Goal: Transaction & Acquisition: Purchase product/service

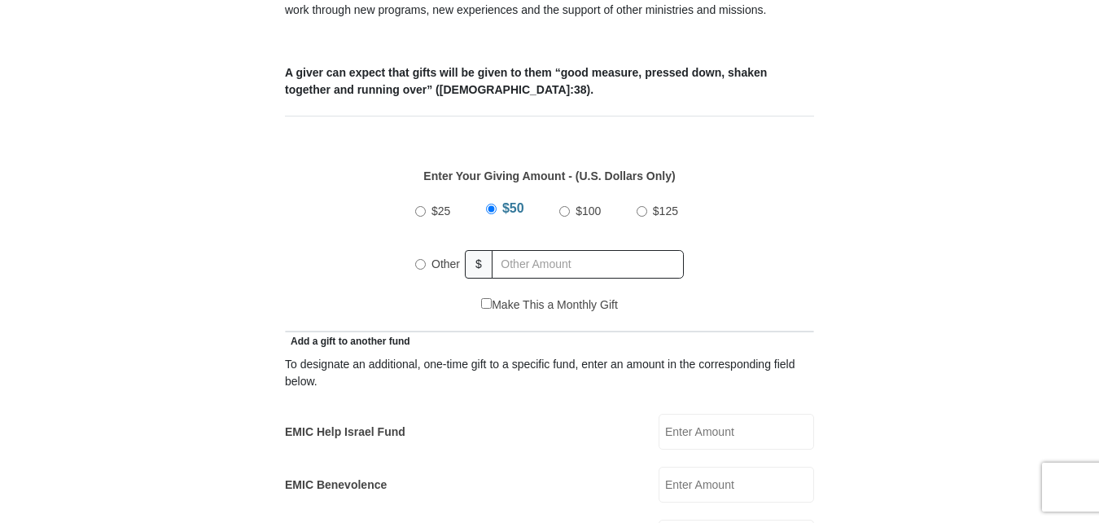
scroll to position [651, 0]
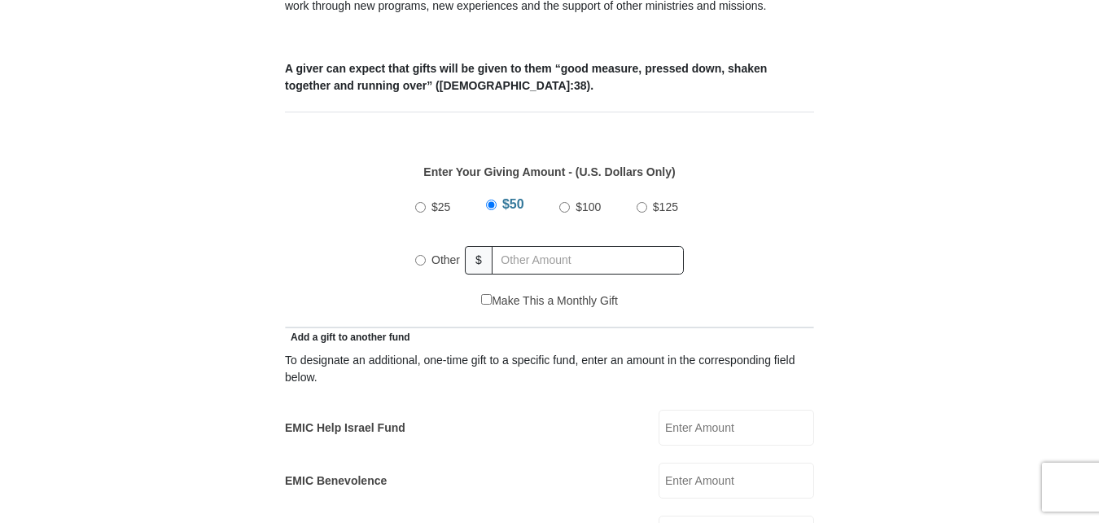
click at [421, 255] on input "Other" at bounding box center [420, 260] width 11 height 11
radio input "true"
click at [421, 252] on input "Other" at bounding box center [420, 257] width 11 height 11
type input "115"
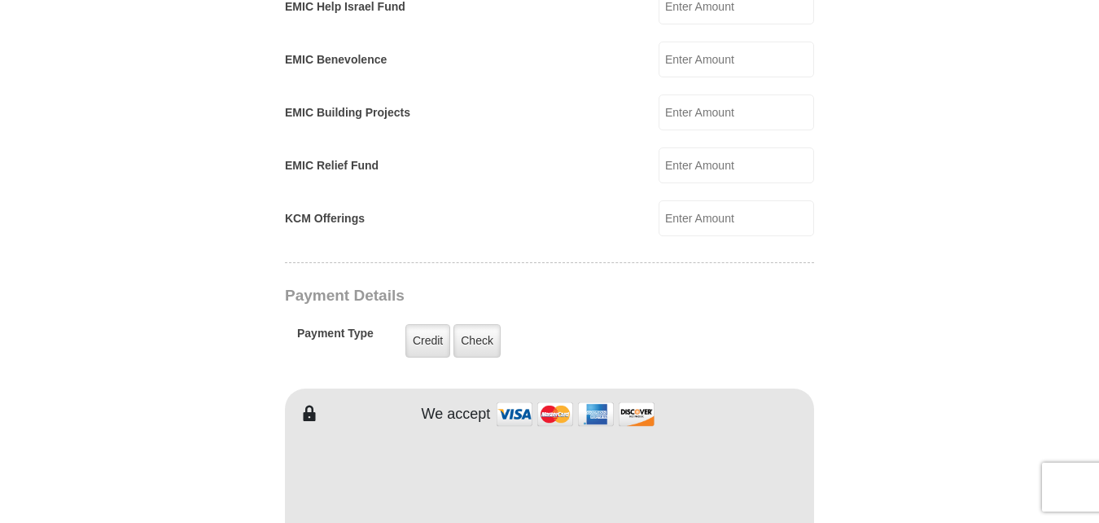
scroll to position [1074, 0]
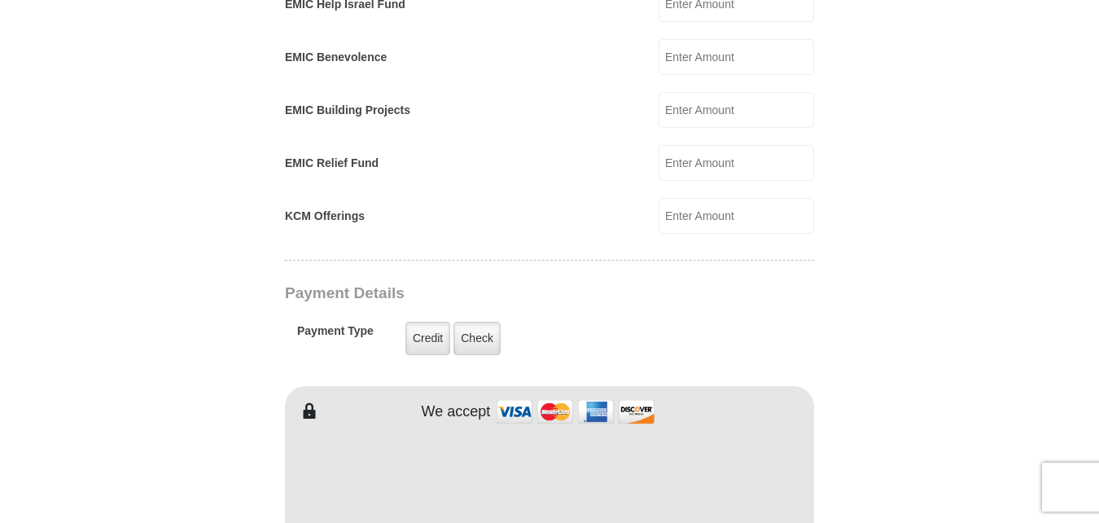
click at [696, 203] on input "KCM Offerings" at bounding box center [735, 216] width 155 height 36
type input "25"
click at [917, 214] on form "Eagle Mountain International Church Online Giving Because of gifts like yours, …" at bounding box center [549, 195] width 928 height 2408
click at [888, 260] on form "Eagle Mountain International Church Online Giving Because of gifts like yours, …" at bounding box center [549, 195] width 928 height 2408
click at [428, 321] on label "Credit" at bounding box center [427, 337] width 45 height 33
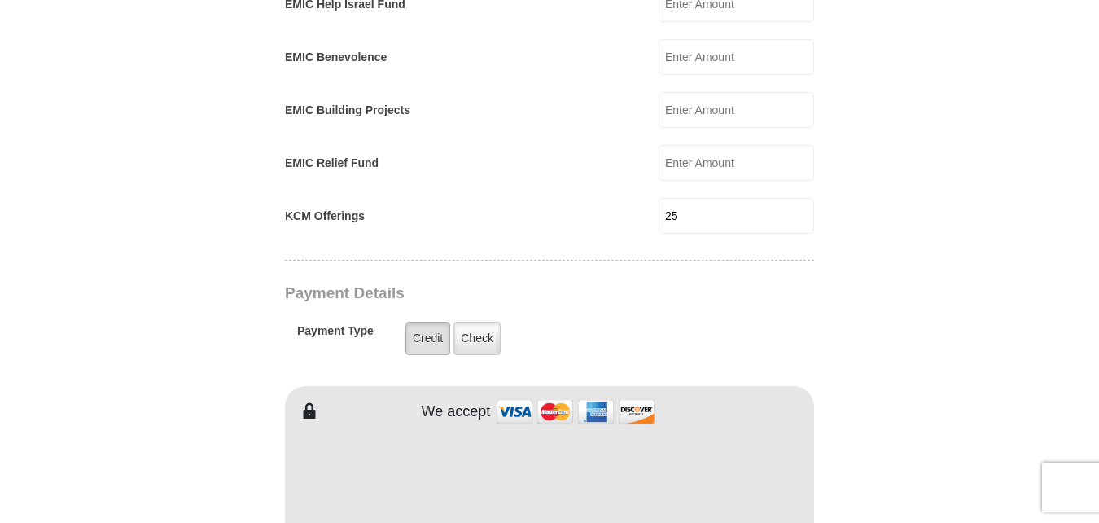
click at [0, 0] on input "Credit" at bounding box center [0, 0] width 0 height 0
click at [427, 326] on label "Credit" at bounding box center [427, 337] width 45 height 33
click at [0, 0] on input "Credit" at bounding box center [0, 0] width 0 height 0
click at [847, 412] on form "Eagle Mountain International Church Online Giving Because of gifts like yours, …" at bounding box center [549, 195] width 928 height 2408
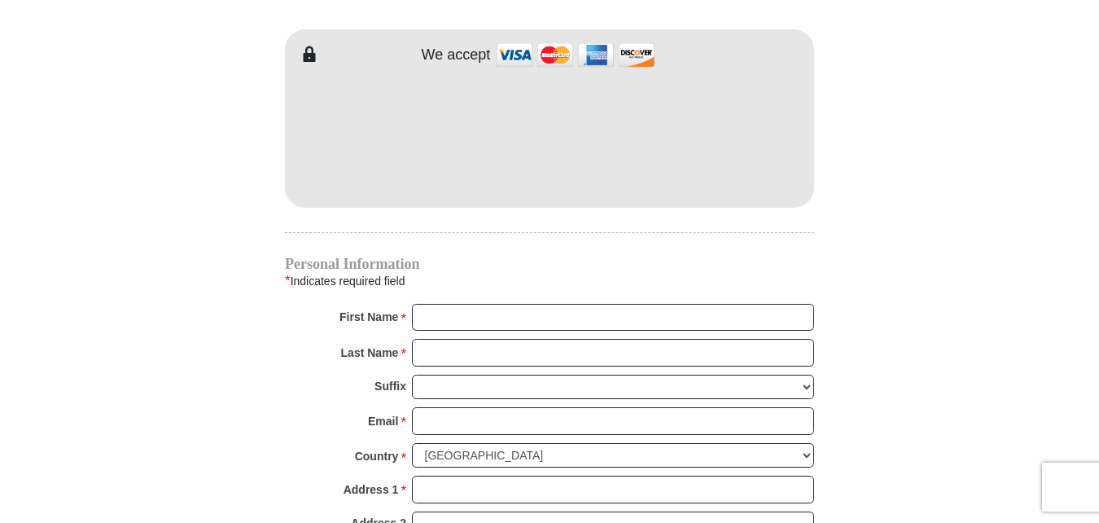
scroll to position [1432, 0]
click at [740, 302] on input "First Name *" at bounding box center [613, 316] width 402 height 28
type input "William"
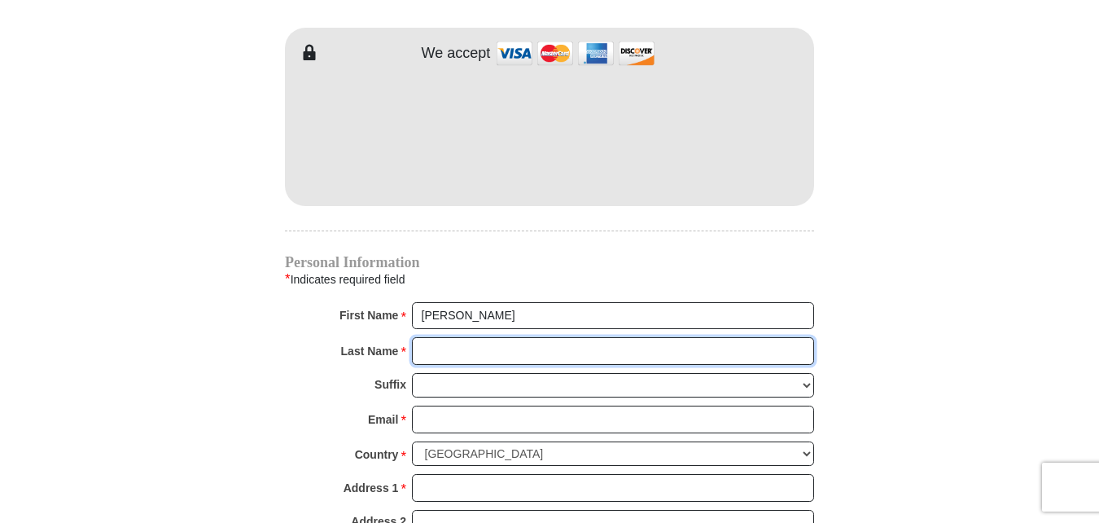
type input "BUCHER"
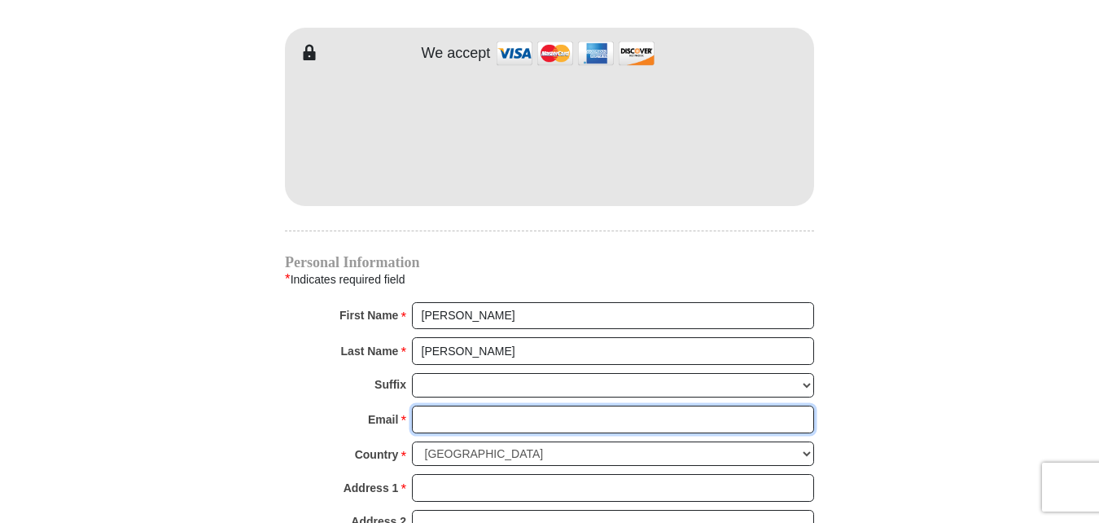
type input "info@fgbgates.org"
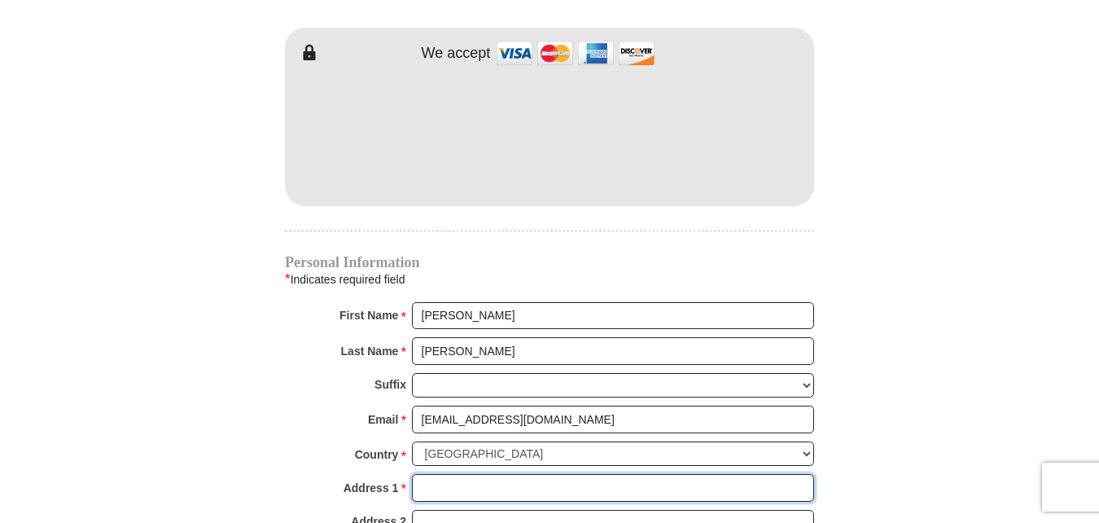
type input "4705 E CLAY STREET"
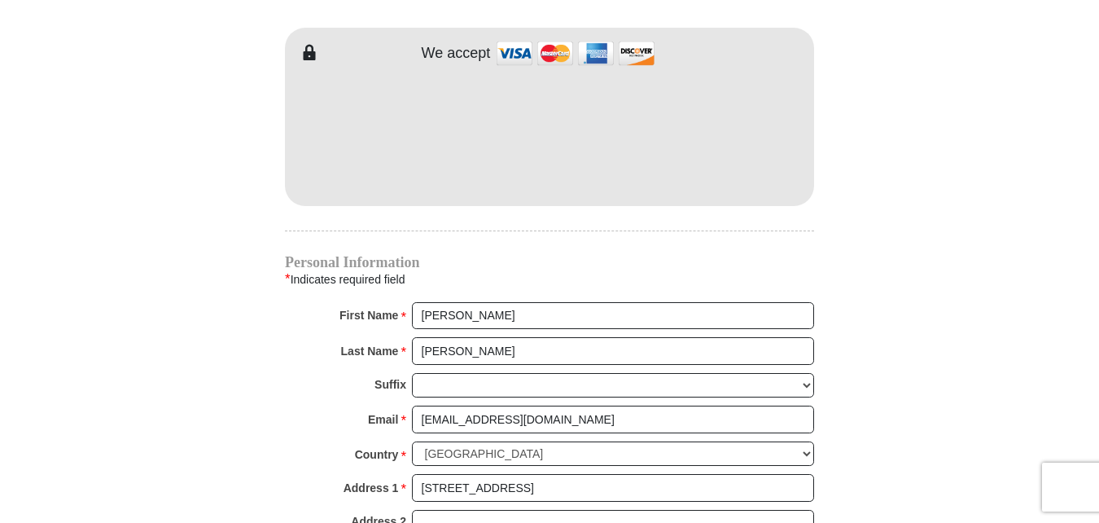
type input "FRESNO"
select select "CA"
type input "93702"
type input "5594036909"
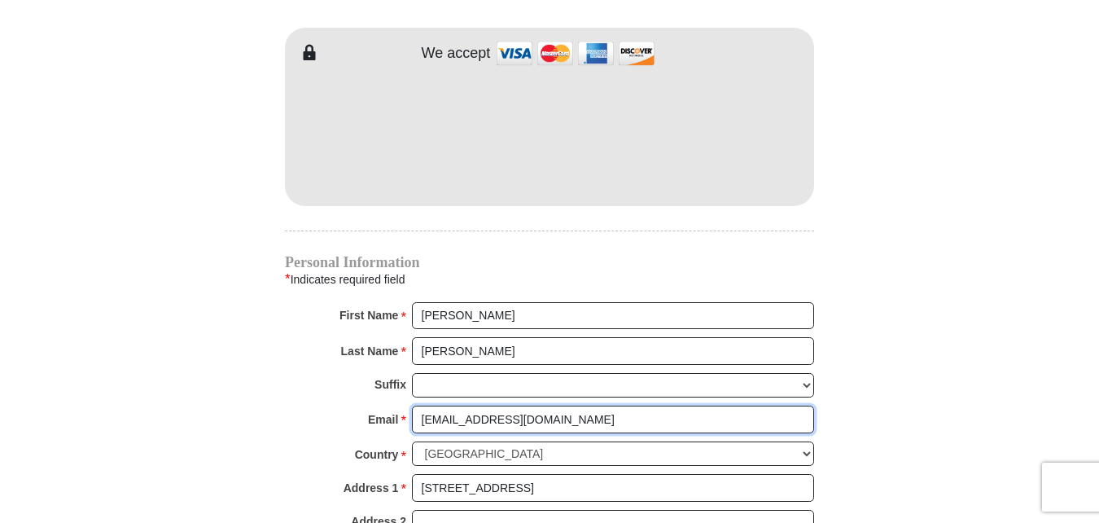
click at [555, 405] on input "info@fgbgates.org" at bounding box center [613, 419] width 402 height 28
type input "i"
type input "billbucher13"
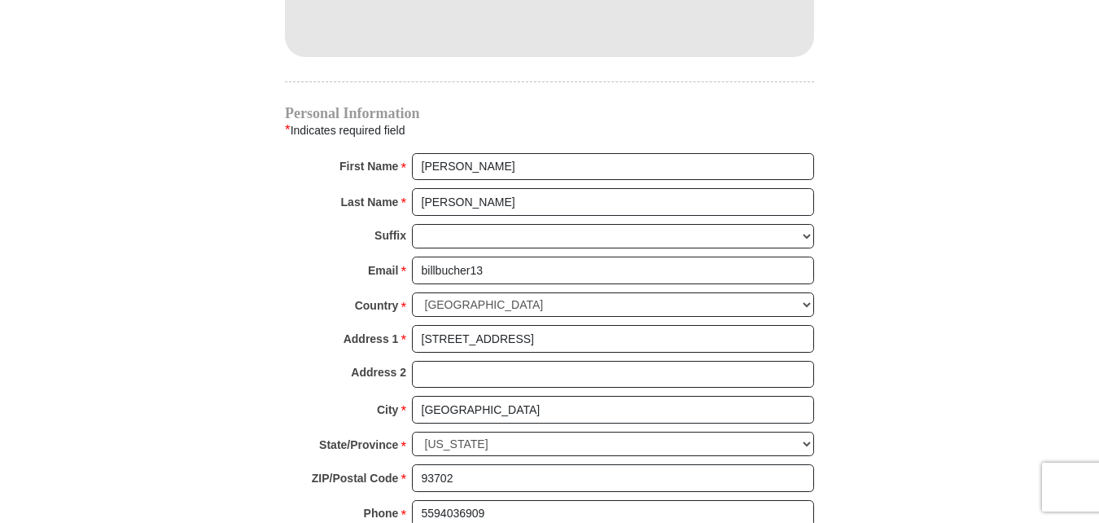
scroll to position [1595, 0]
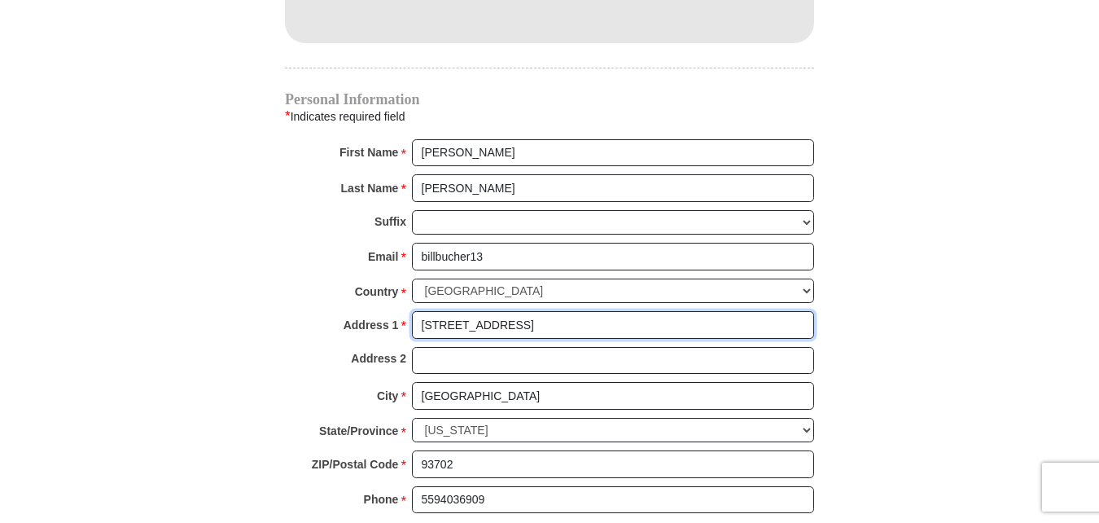
click at [597, 311] on input "4705 E CLAY STREET" at bounding box center [613, 325] width 402 height 28
type input "4705 E CLAY AVENUE"
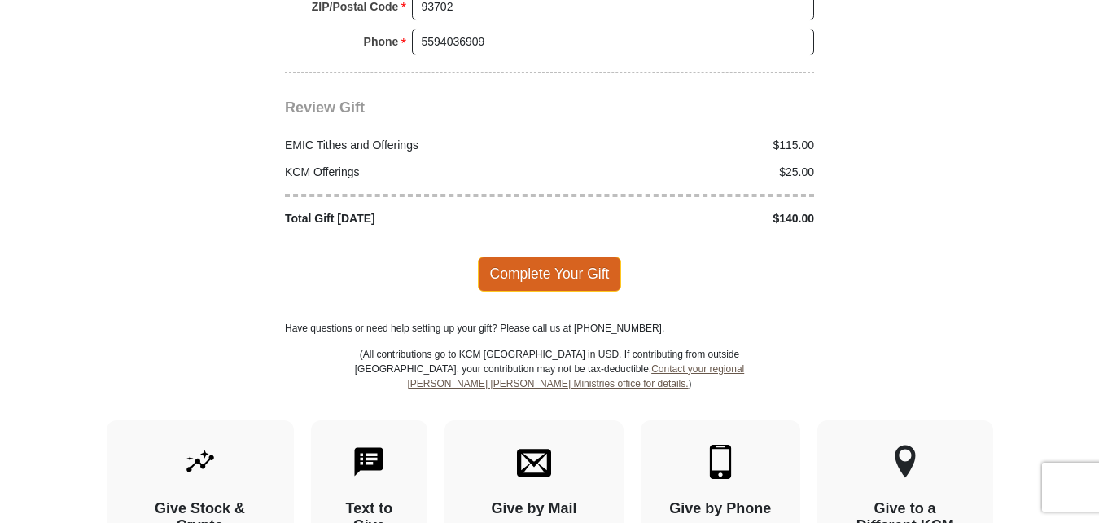
click at [587, 260] on span "Complete Your Gift" at bounding box center [550, 273] width 144 height 34
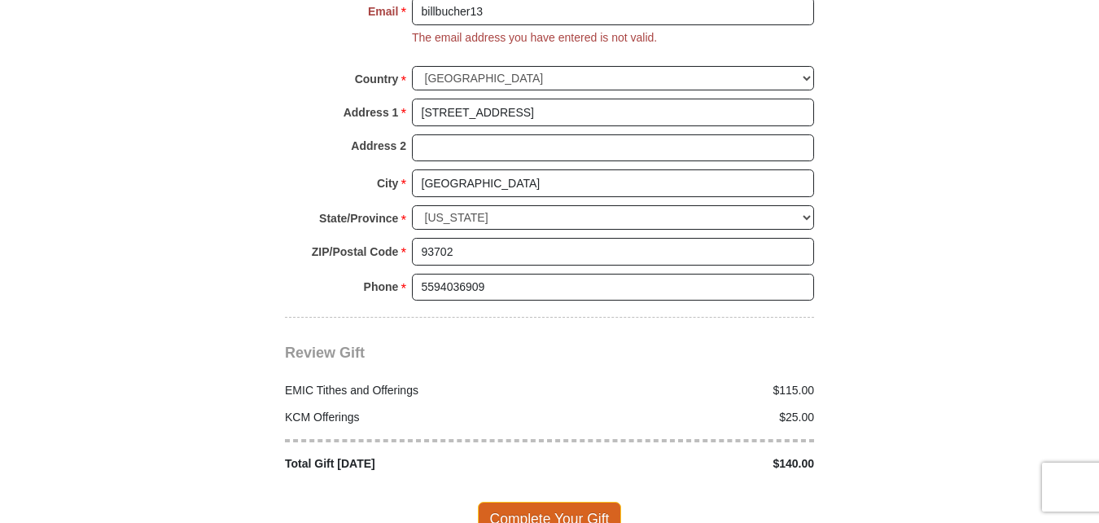
scroll to position [1805, 0]
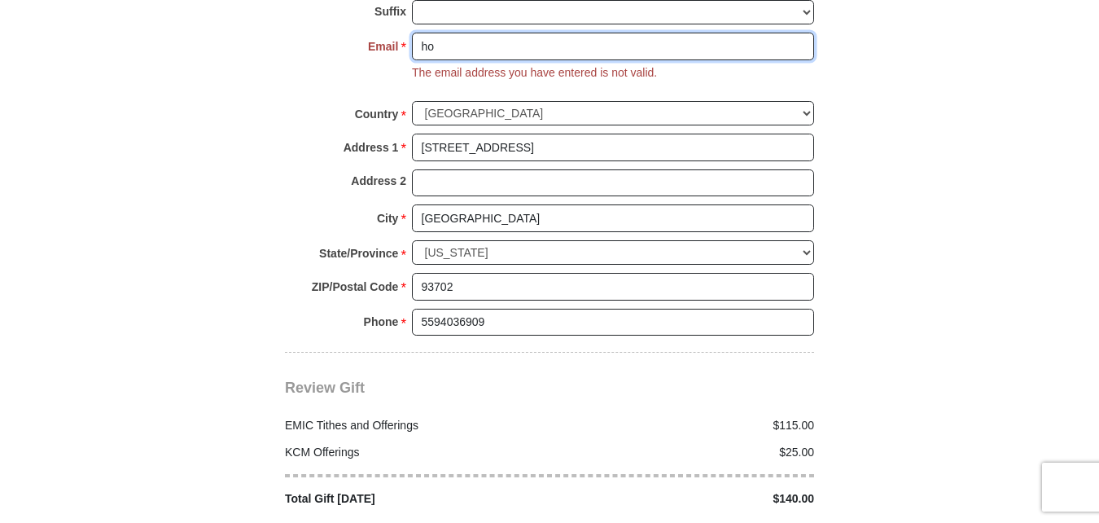
type input "h"
type input "billbucher13@yahoo.com"
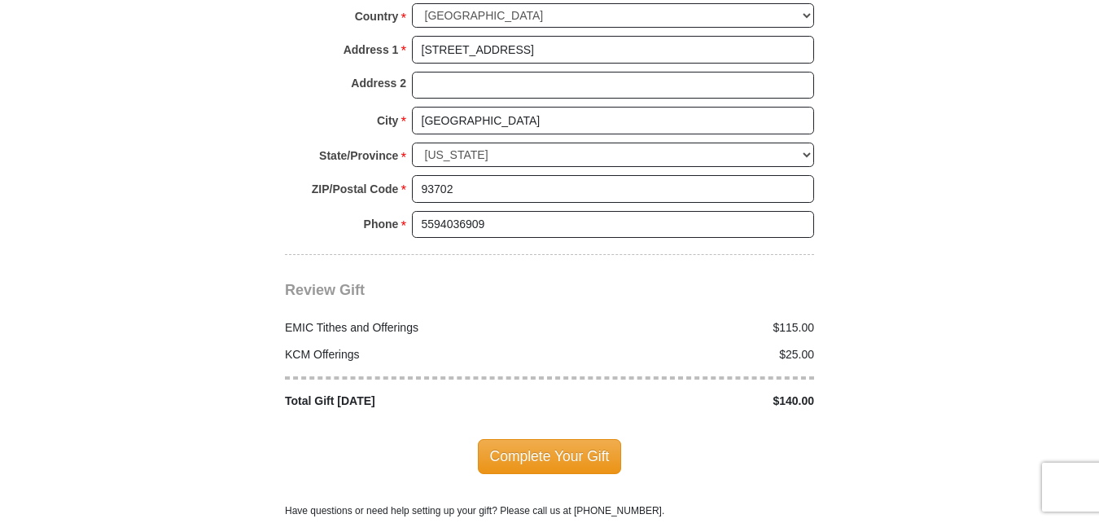
scroll to position [1935, 0]
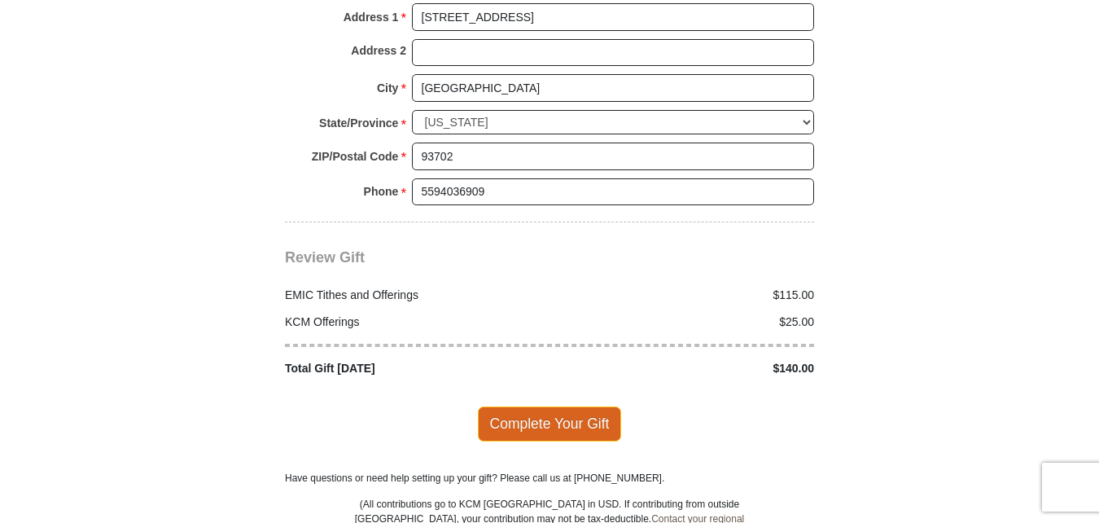
click at [587, 406] on span "Complete Your Gift" at bounding box center [550, 423] width 144 height 34
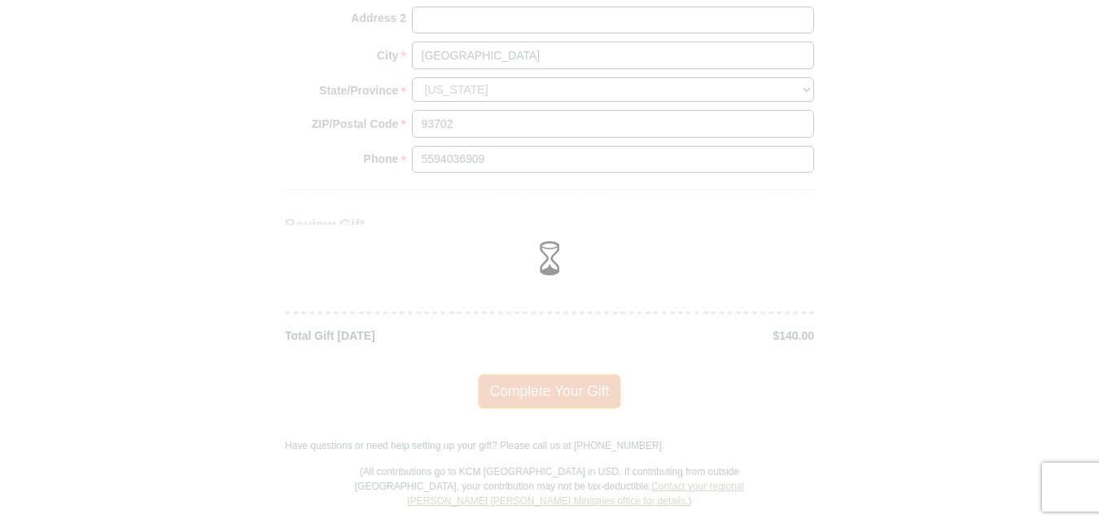
scroll to position [1903, 0]
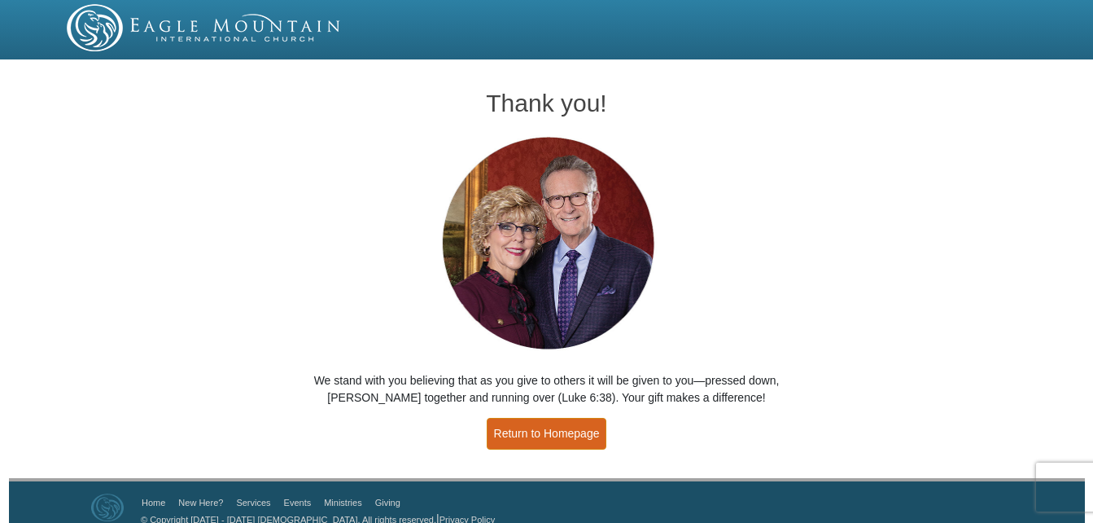
click at [566, 434] on link "Return to Homepage" at bounding box center [547, 434] width 120 height 32
